Goal: Communication & Community: Answer question/provide support

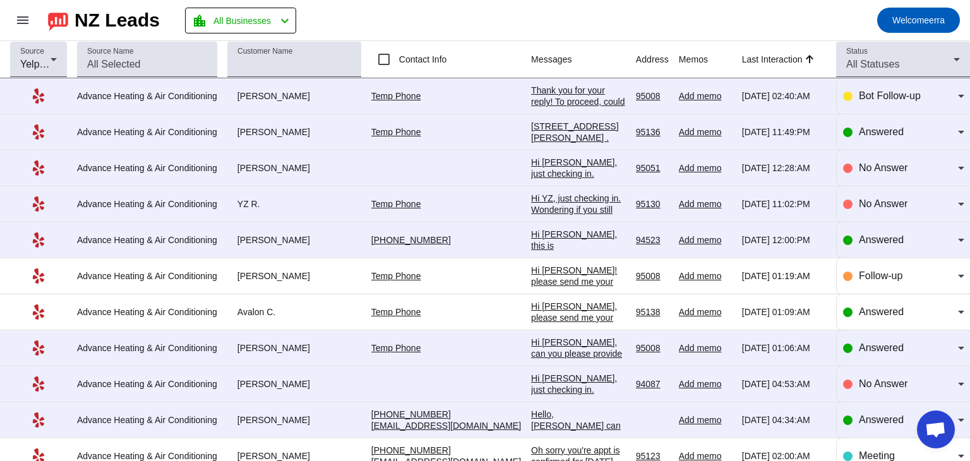
click at [531, 134] on div "[STREET_ADDRESS][PERSON_NAME] . Name - [PERSON_NAME]" at bounding box center [578, 143] width 95 height 45
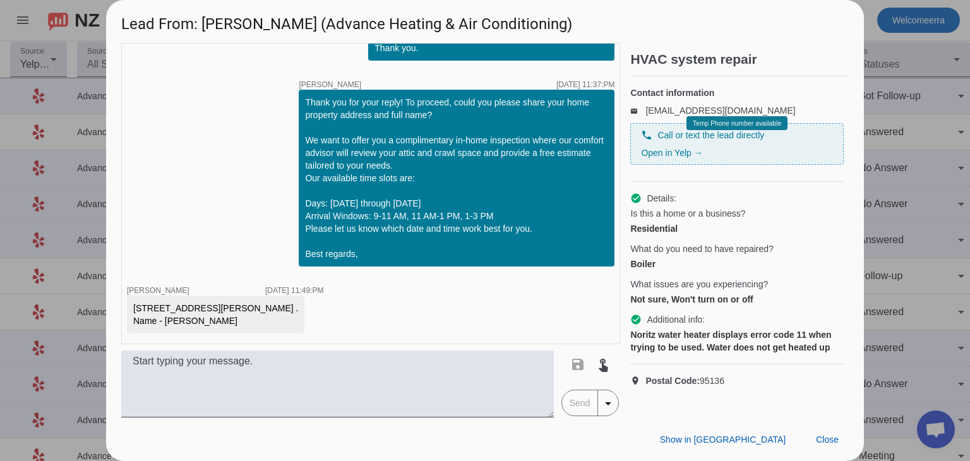
click at [480, 303] on div "timer close [PERSON_NAME] [DATE] 11:31:PM Hi [PERSON_NAME], Thank you for reach…" at bounding box center [370, 193] width 499 height 301
drag, startPoint x: 378, startPoint y: 377, endPoint x: 389, endPoint y: 384, distance: 13.3
click at [378, 378] on textarea at bounding box center [337, 383] width 432 height 67
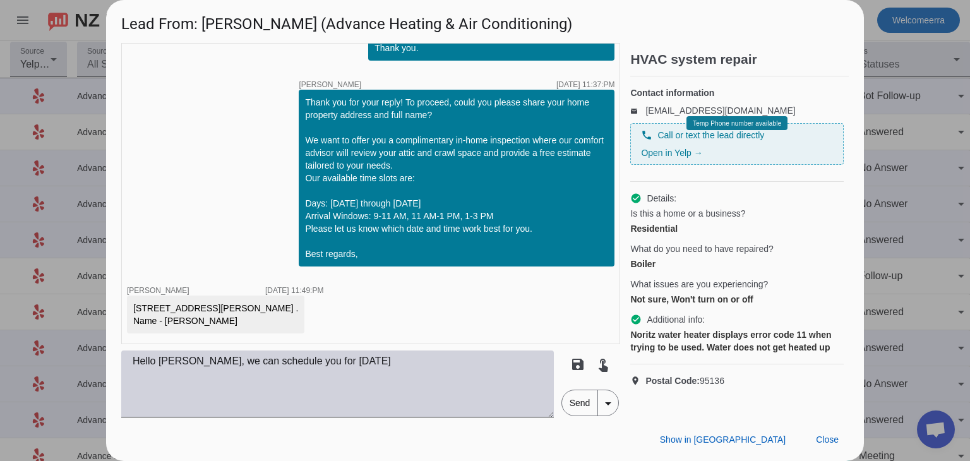
click at [374, 364] on textarea "Hello [PERSON_NAME], we can schedule you for [DATE]" at bounding box center [337, 383] width 432 height 67
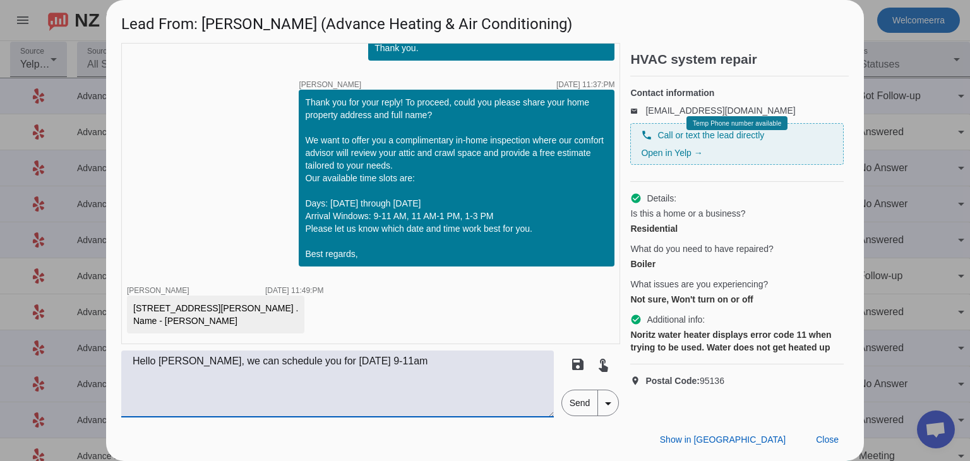
drag, startPoint x: 473, startPoint y: 376, endPoint x: 21, endPoint y: 357, distance: 452.4
click at [0, 393] on div "Lead From: [PERSON_NAME] (Advance Heating & Air Conditioning) timer close [PERS…" at bounding box center [485, 230] width 970 height 461
type textarea "Hello [PERSON_NAME], we can schedule you for [DATE] 9-11am"
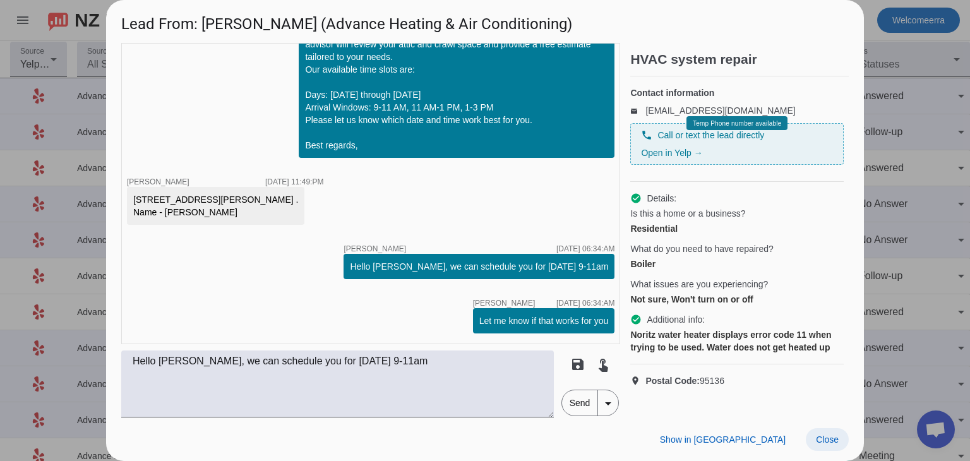
drag, startPoint x: 825, startPoint y: 418, endPoint x: 828, endPoint y: 436, distance: 18.5
click at [825, 419] on div "Show in Yelp Close" at bounding box center [485, 439] width 758 height 44
click at [828, 436] on span "Close" at bounding box center [827, 439] width 23 height 10
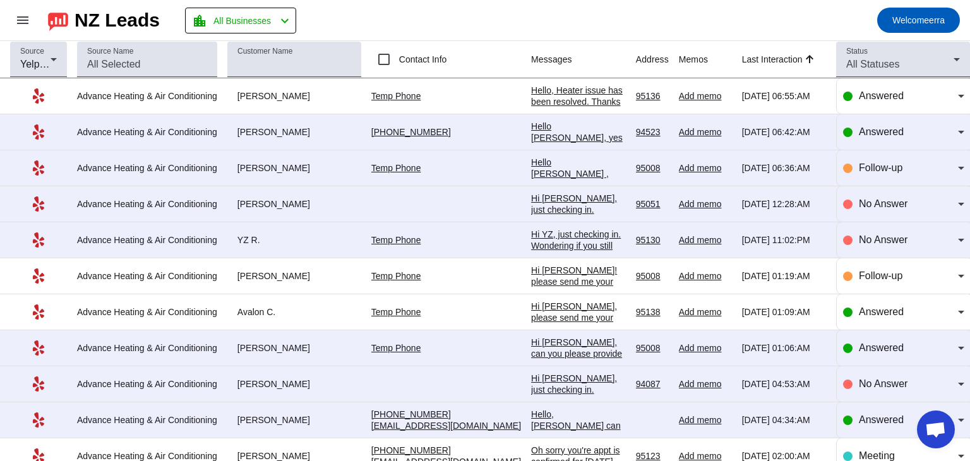
click at [531, 97] on div "Hello, Heater issue has been resolved. Thanks" at bounding box center [578, 96] width 95 height 23
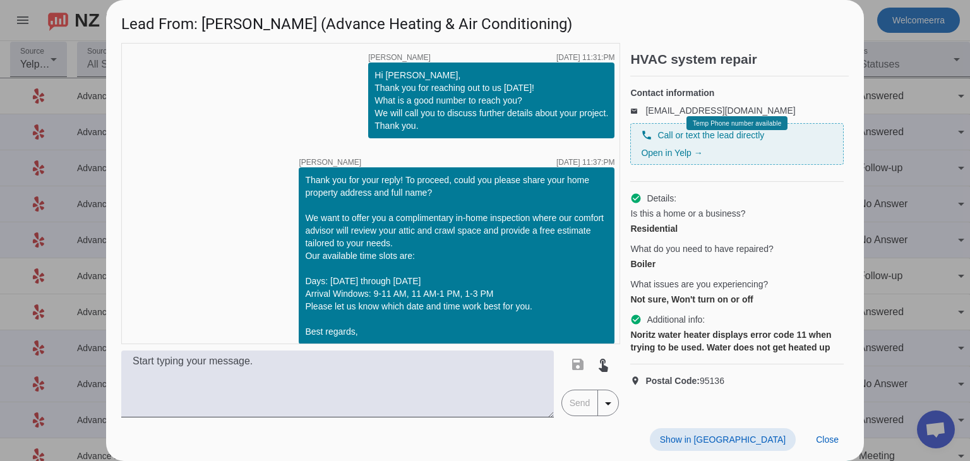
scroll to position [240, 0]
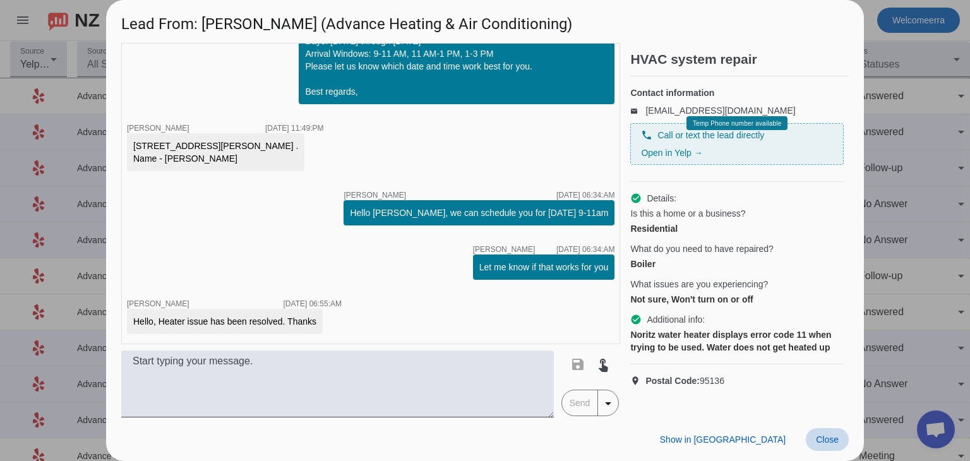
click at [831, 439] on span "Close" at bounding box center [827, 439] width 23 height 10
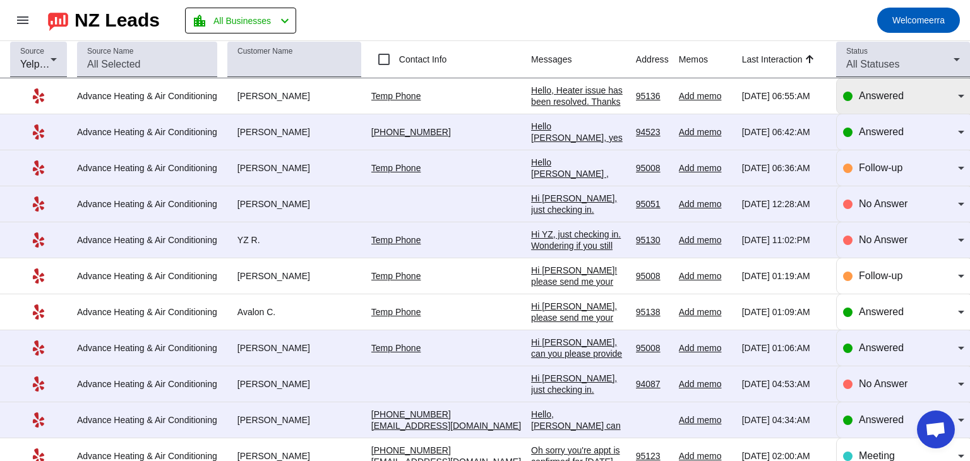
click at [895, 89] on div "Answered" at bounding box center [908, 95] width 99 height 15
